Goal: Find specific page/section: Find specific page/section

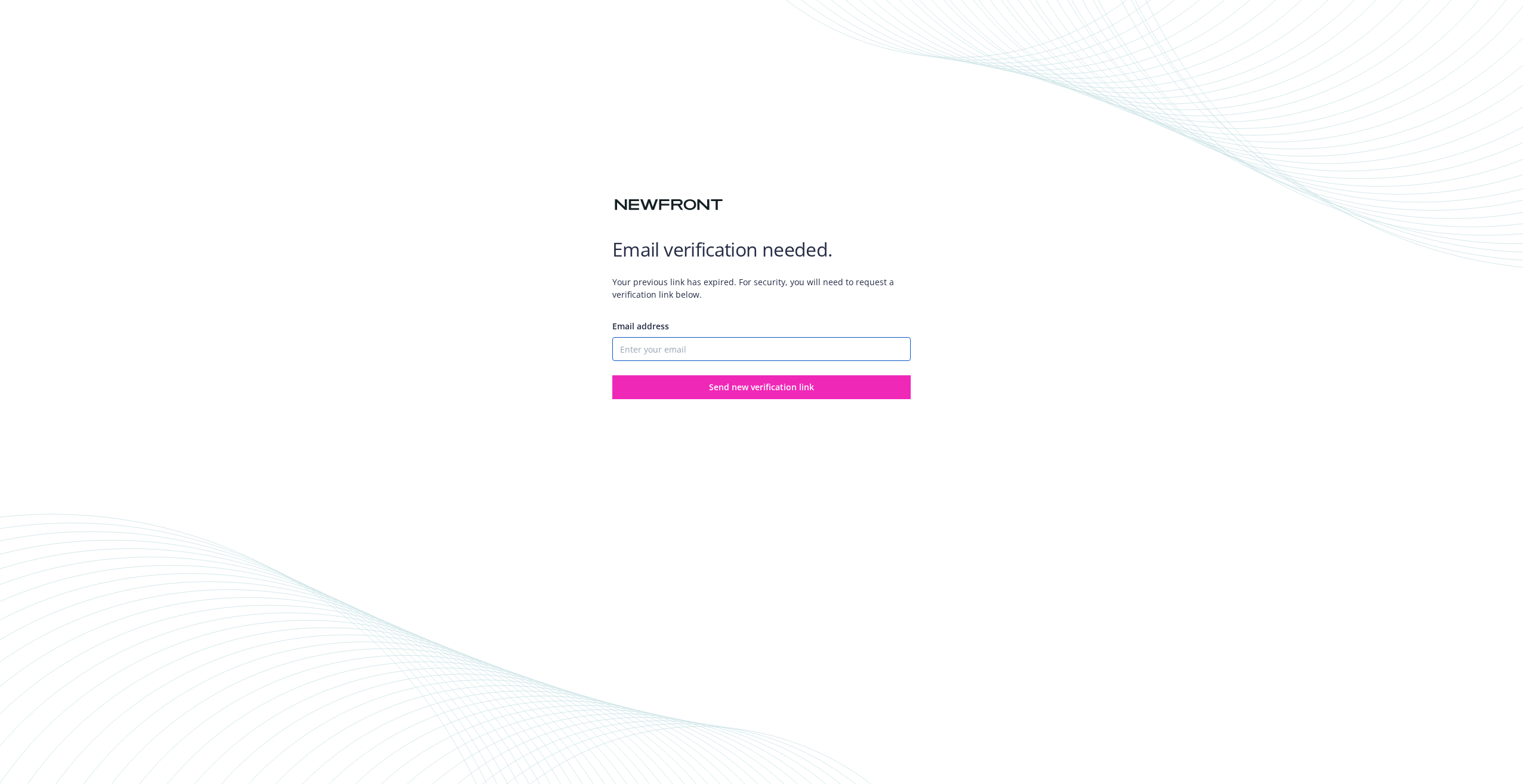
click at [628, 351] on input "Email address" at bounding box center [761, 349] width 298 height 24
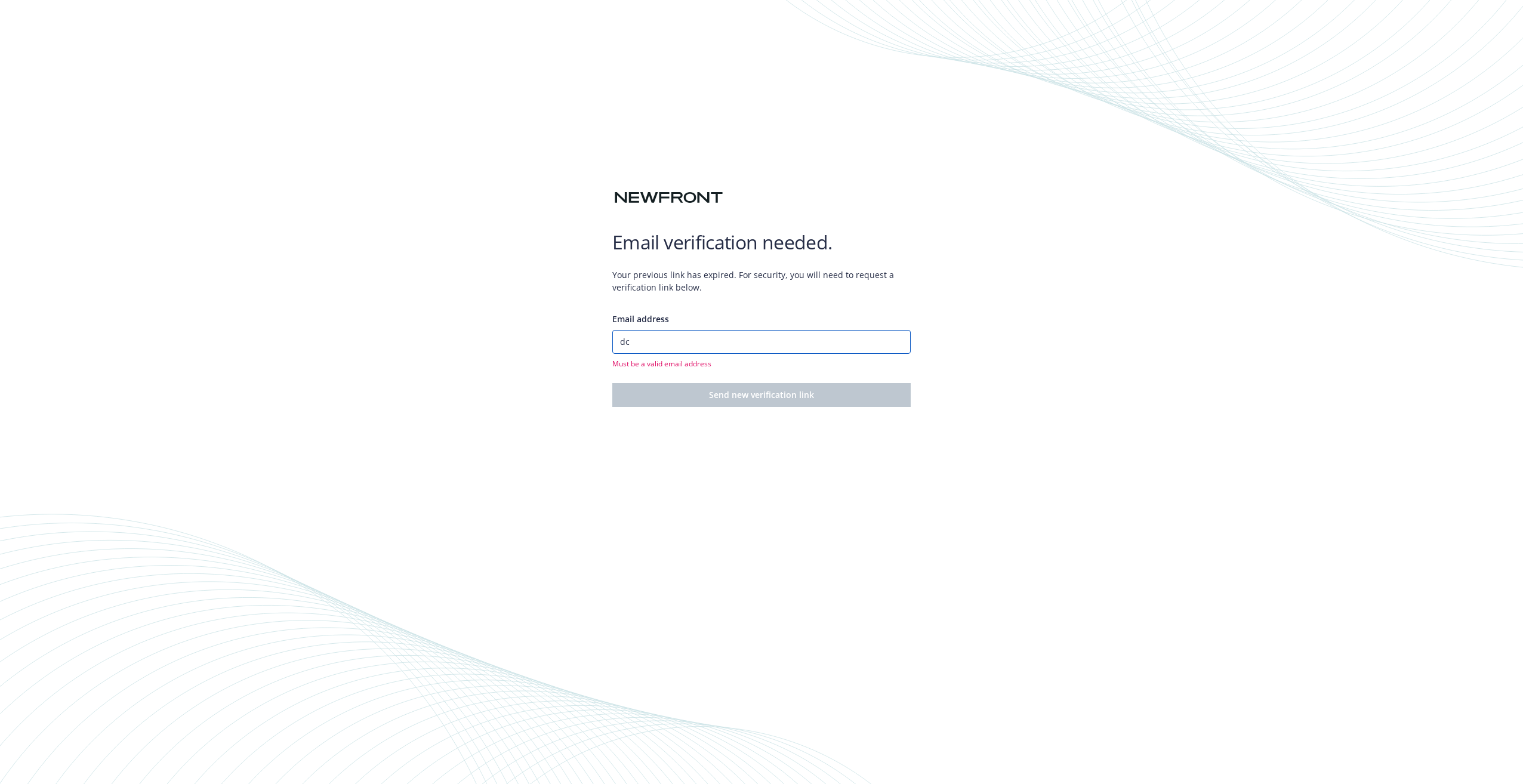
type input "[EMAIL_ADDRESS][DOMAIN_NAME]"
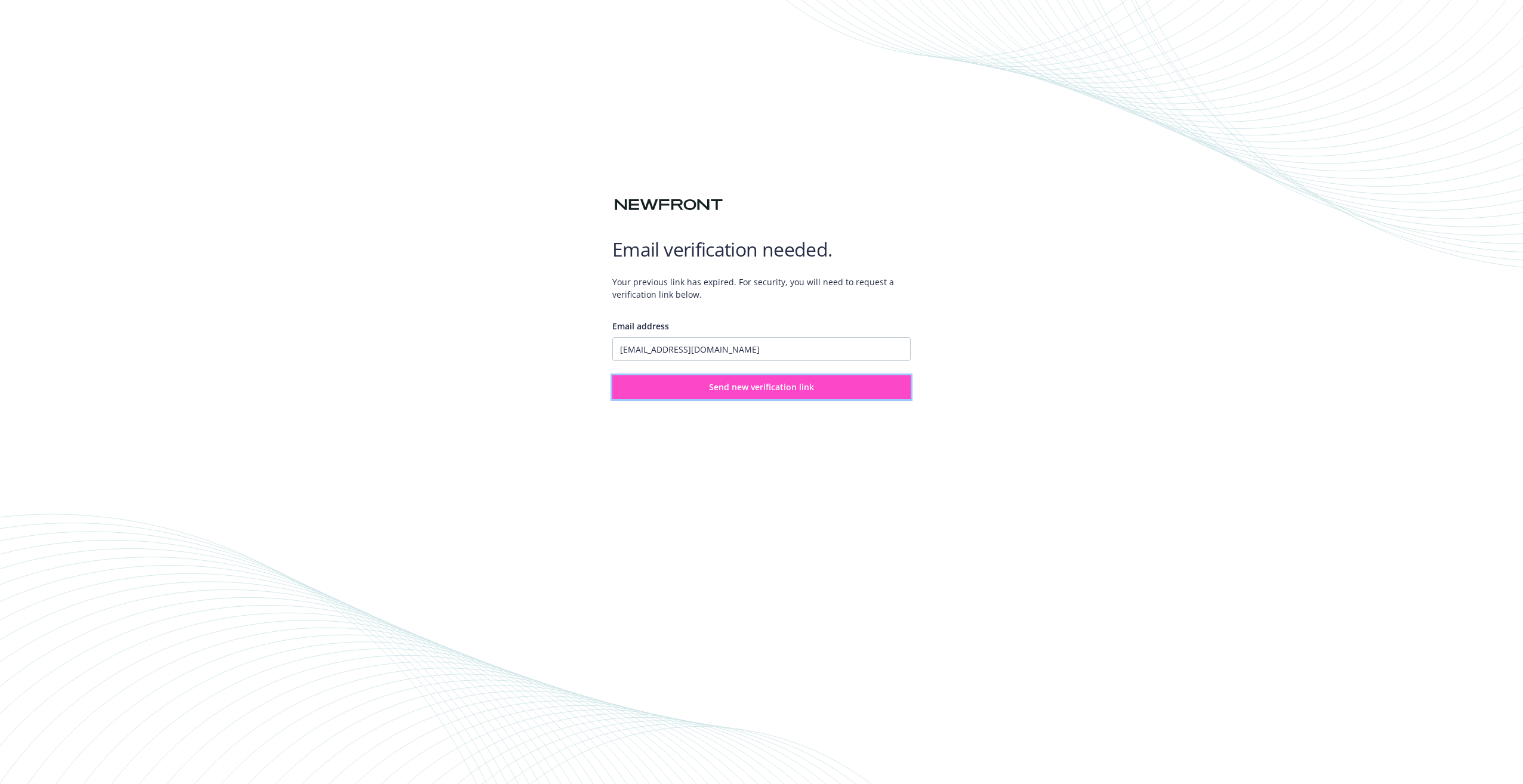
click at [717, 385] on span "Send new verification link" at bounding box center [761, 387] width 105 height 11
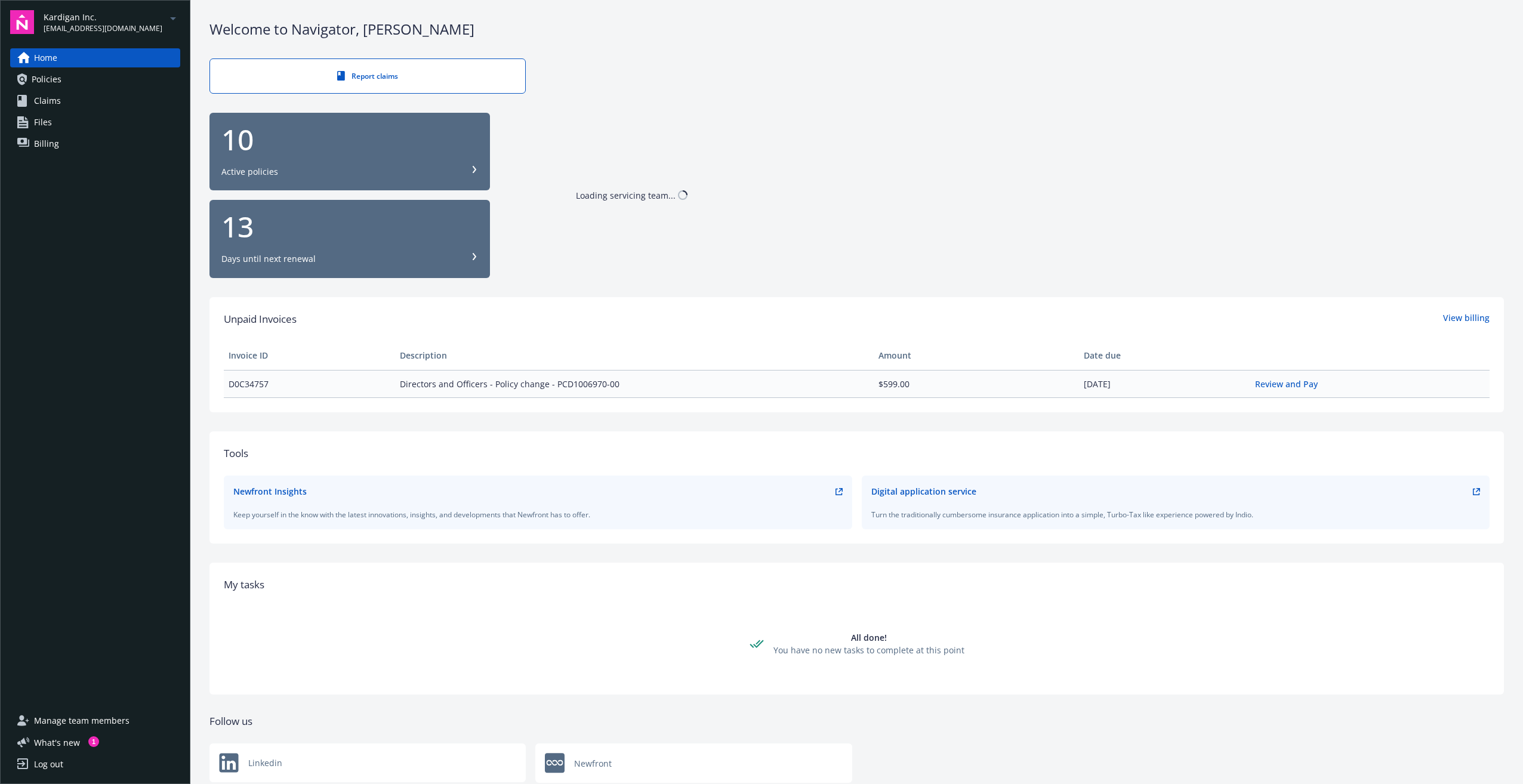
click at [71, 82] on link "Policies" at bounding box center [95, 79] width 170 height 19
